Goal: Book appointment/travel/reservation

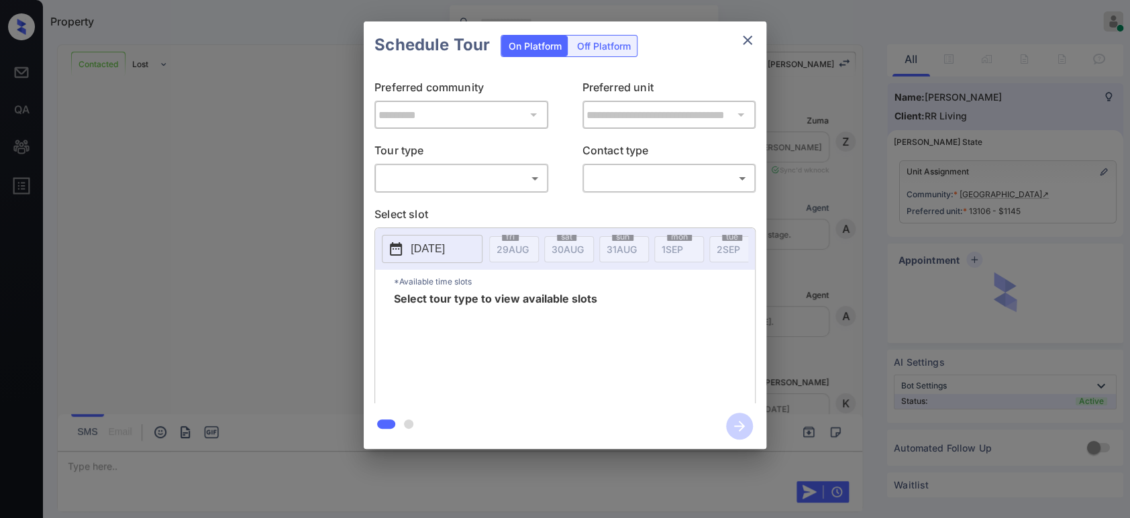
scroll to position [2194, 0]
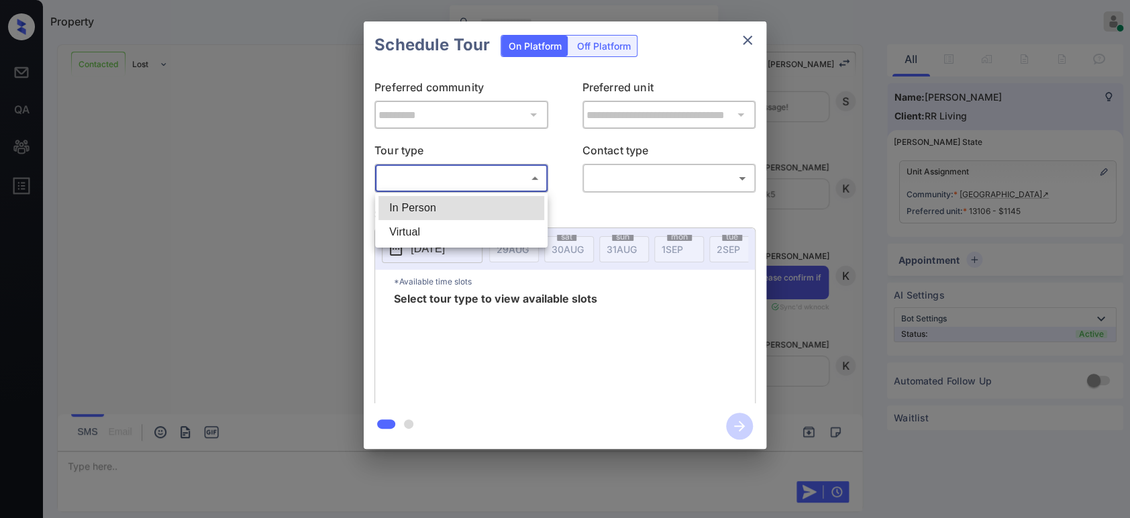
click at [448, 179] on body "Property Hope Jatap Online Set yourself offline Set yourself on break Profile S…" at bounding box center [565, 259] width 1130 height 518
click at [448, 204] on li "In Person" at bounding box center [462, 208] width 166 height 24
type input "********"
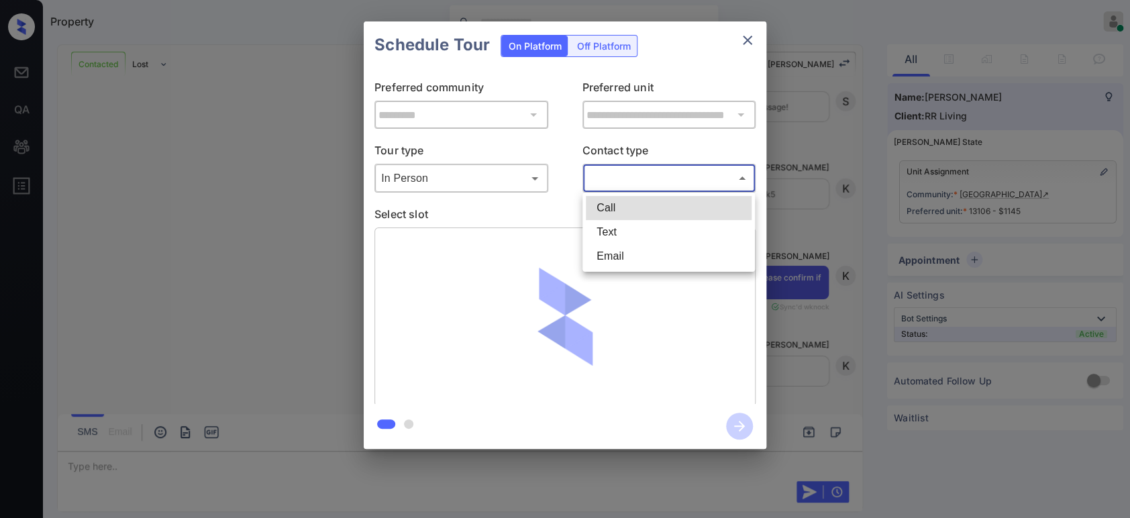
click at [704, 180] on body "Property Hope Jatap Online Set yourself offline Set yourself on break Profile S…" at bounding box center [565, 259] width 1130 height 518
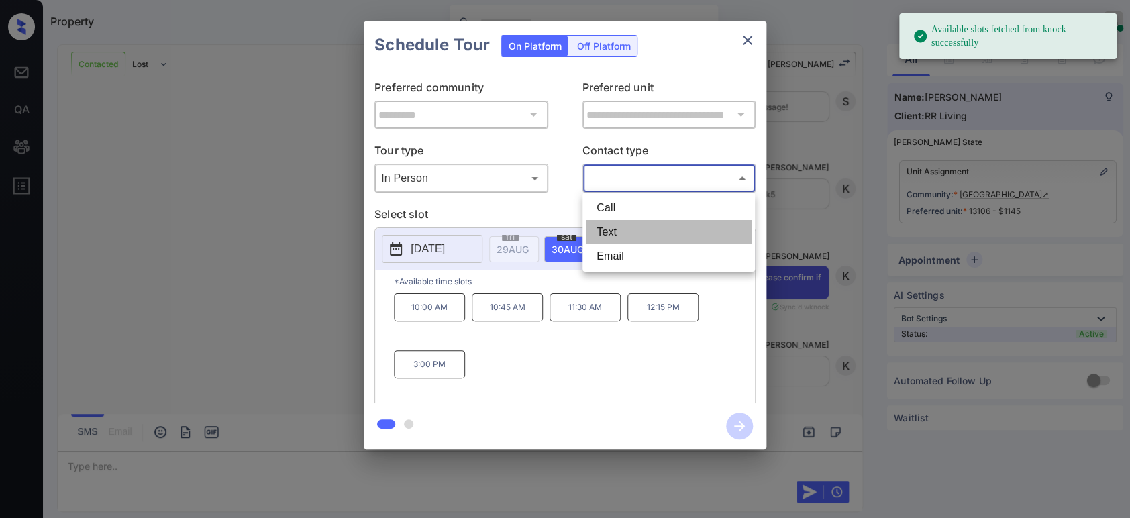
click at [662, 237] on li "Text" at bounding box center [669, 232] width 166 height 24
type input "****"
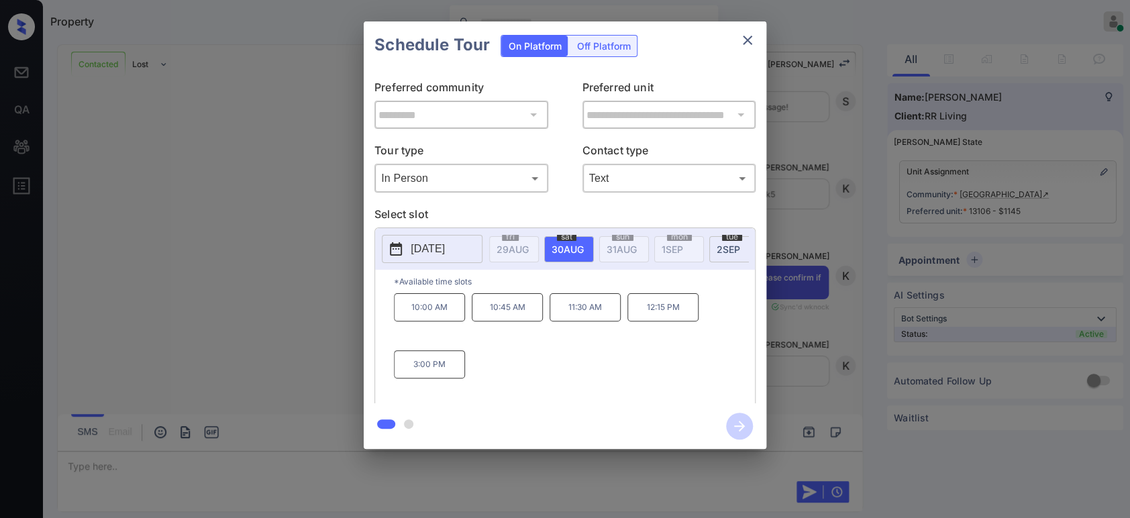
click at [440, 253] on p "[DATE]" at bounding box center [428, 249] width 34 height 16
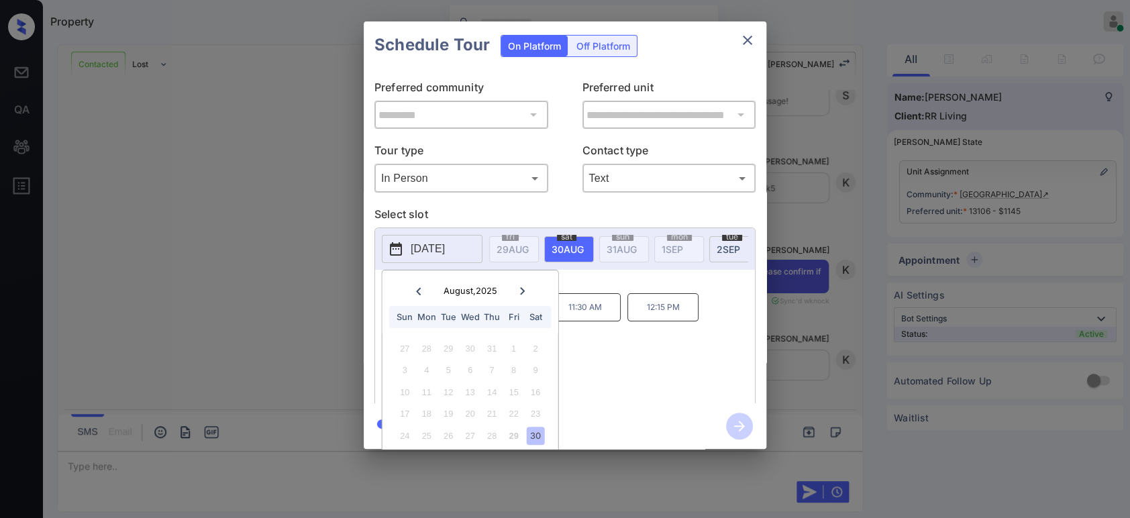
click at [518, 293] on icon at bounding box center [522, 291] width 8 height 8
click at [517, 348] on div "5" at bounding box center [514, 349] width 18 height 18
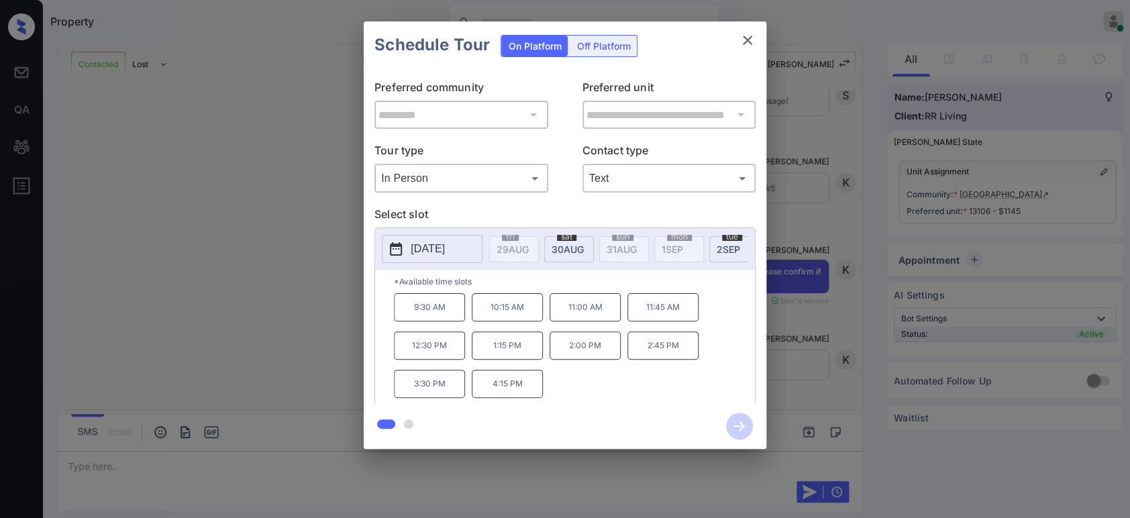
click at [652, 375] on div "9:30 AM 10:15 AM 11:00 AM 11:45 AM 12:30 PM 1:15 PM 2:00 PM 2:45 PM 3:30 PM 4:1…" at bounding box center [574, 346] width 361 height 107
click at [740, 45] on icon "close" at bounding box center [748, 40] width 16 height 16
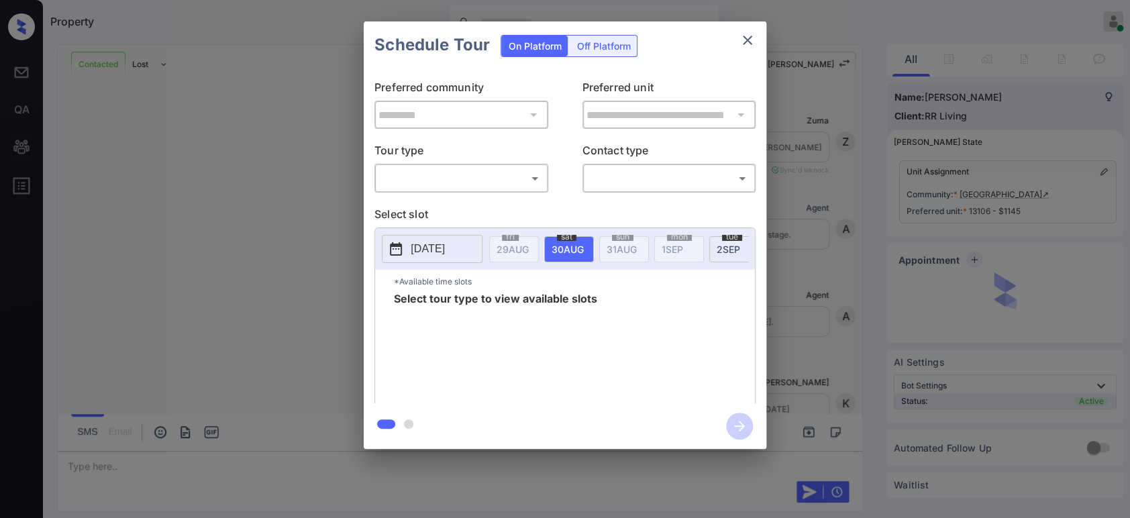
scroll to position [2450, 0]
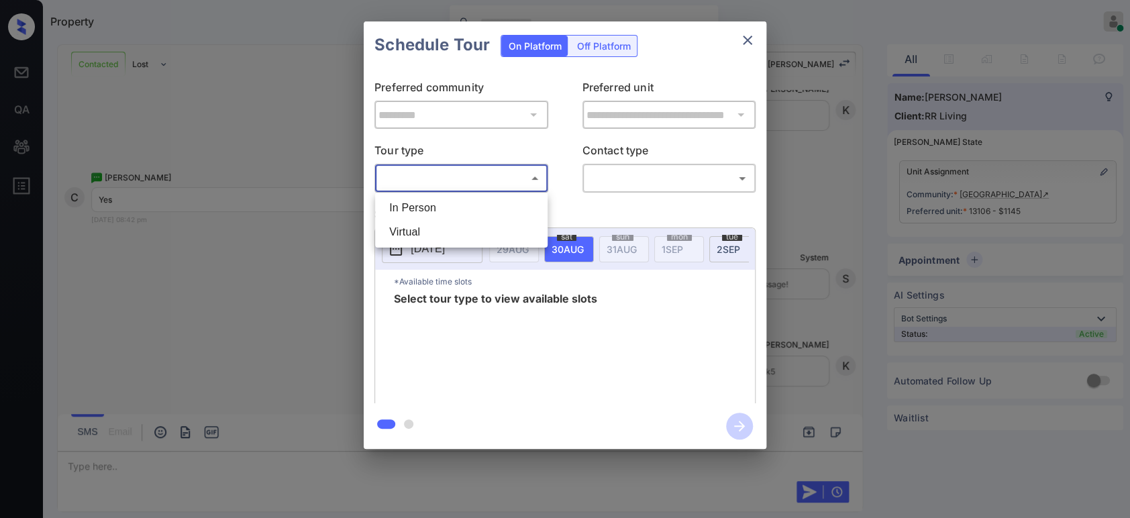
click at [472, 179] on body "Property Hope Jatap Online Set yourself offline Set yourself on break Profile S…" at bounding box center [565, 259] width 1130 height 518
click at [475, 206] on li "In Person" at bounding box center [462, 208] width 166 height 24
type input "********"
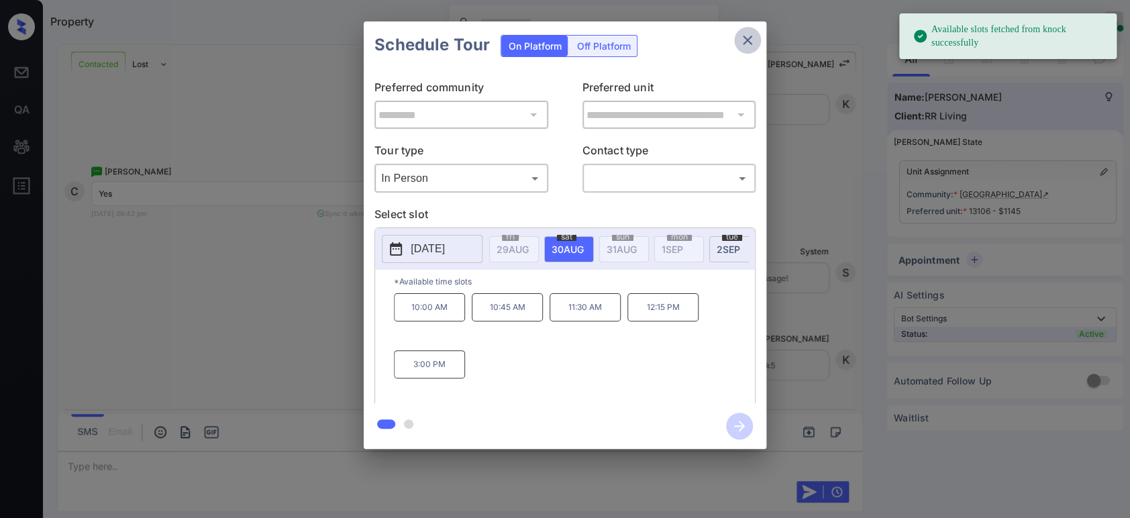
click at [744, 42] on icon "close" at bounding box center [748, 40] width 16 height 16
